Goal: Task Accomplishment & Management: Complete application form

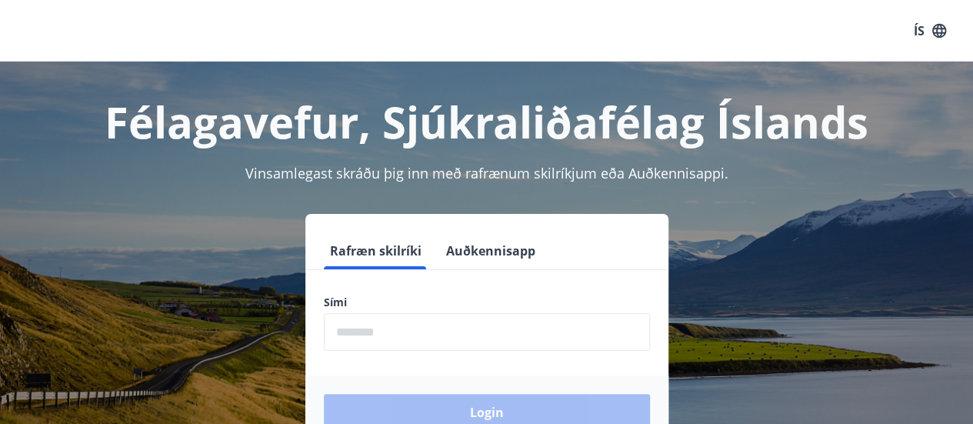
click at [554, 328] on input "phone" at bounding box center [487, 332] width 326 height 38
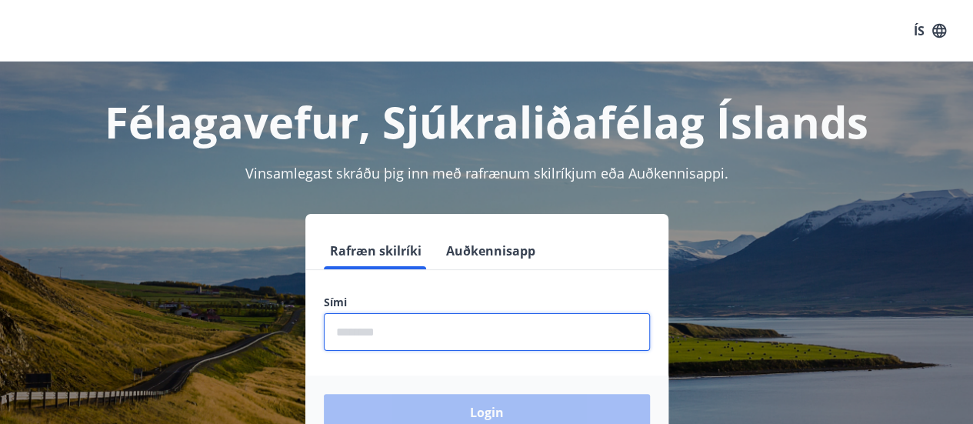
type input "********"
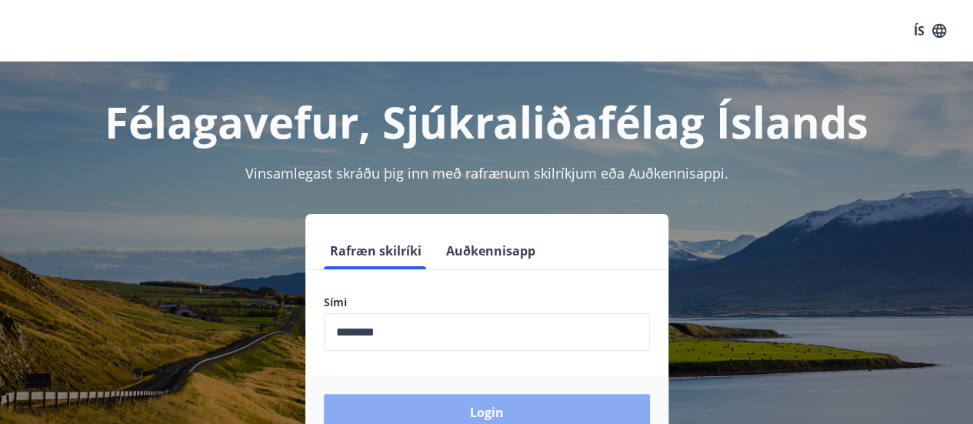
click at [598, 402] on button "Login" at bounding box center [487, 412] width 326 height 37
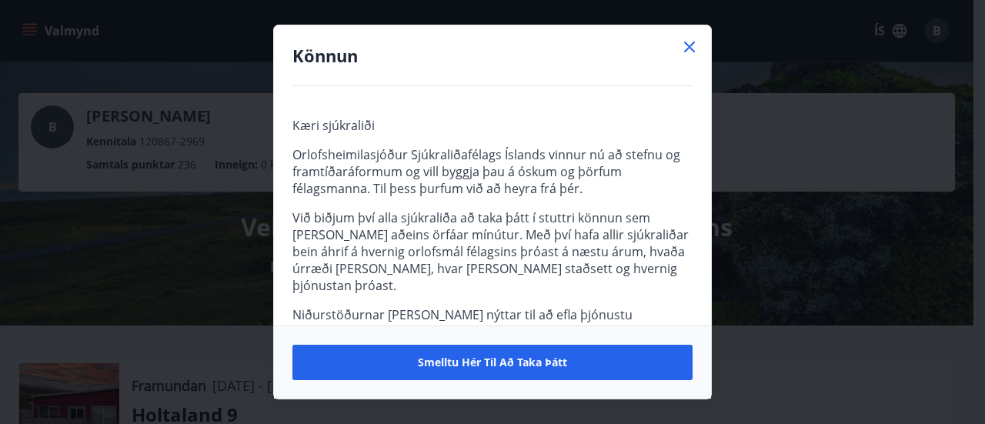
click at [370, 360] on button "Smelltu hér til að taka þátt" at bounding box center [492, 362] width 400 height 35
